Goal: Task Accomplishment & Management: Manage account settings

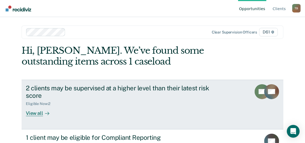
click at [35, 114] on div "View all" at bounding box center [41, 111] width 30 height 10
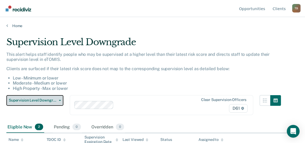
click at [60, 102] on button "Supervision Level Downgrade" at bounding box center [34, 100] width 57 height 11
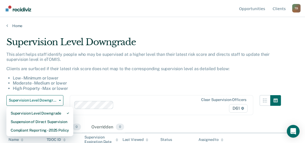
click at [133, 81] on li "Moderate - Medium or lower" at bounding box center [147, 83] width 268 height 5
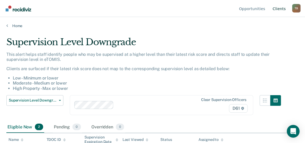
click at [282, 10] on link "Client s" at bounding box center [279, 8] width 15 height 17
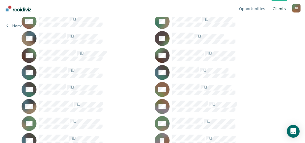
scroll to position [186, 0]
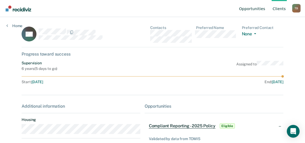
click at [256, 10] on link "Opportunities" at bounding box center [252, 8] width 28 height 17
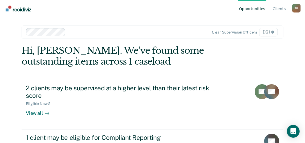
click at [293, 9] on div "T B" at bounding box center [296, 8] width 9 height 9
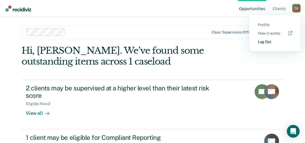
click at [264, 41] on link "Log Out" at bounding box center [275, 42] width 34 height 5
